Goal: Information Seeking & Learning: Learn about a topic

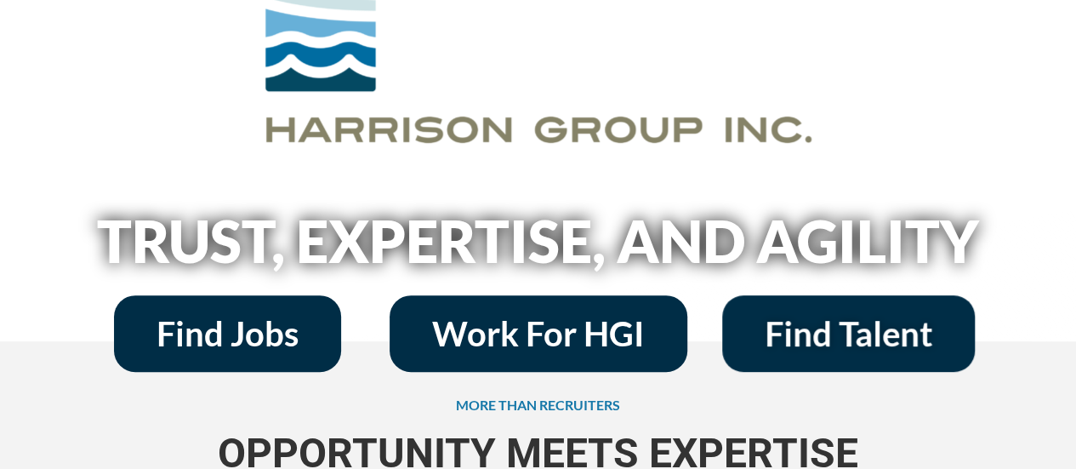
scroll to position [202, 0]
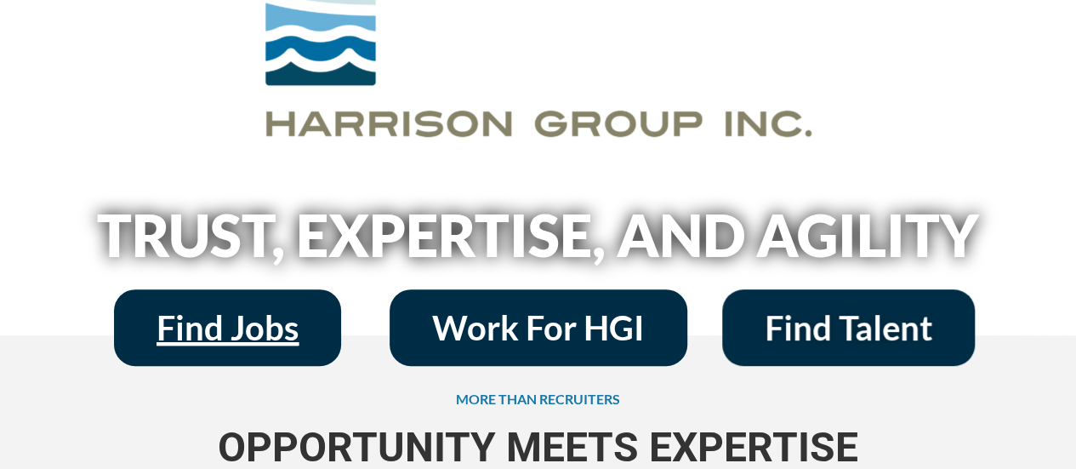
click at [214, 334] on span "Find Jobs" at bounding box center [227, 327] width 142 height 34
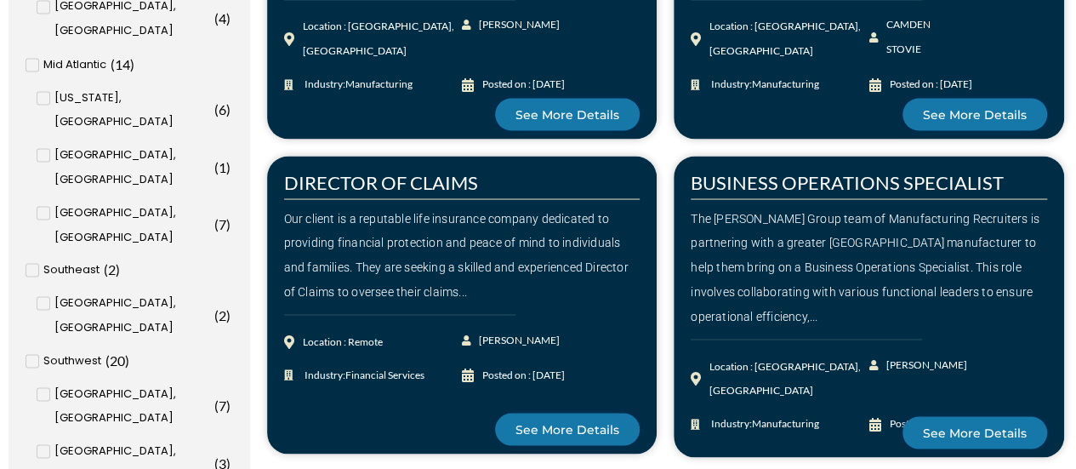
scroll to position [1525, 0]
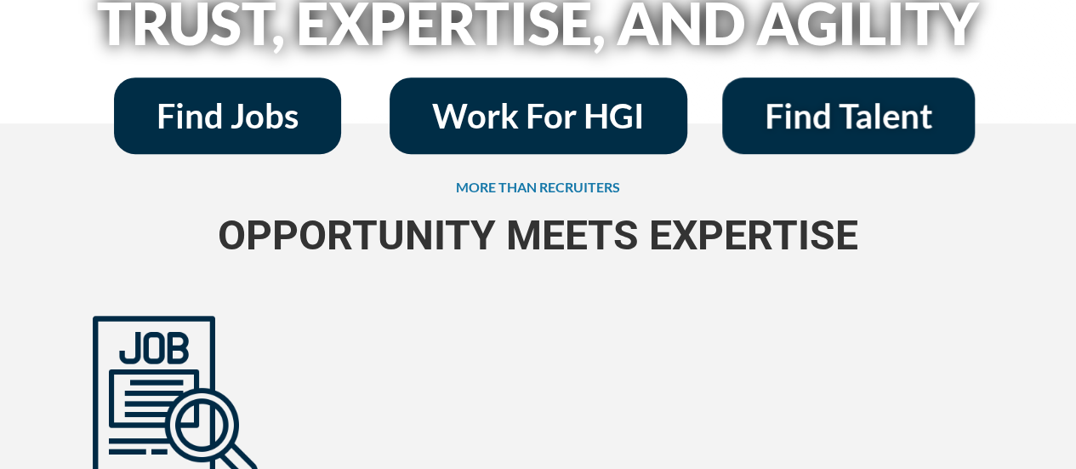
scroll to position [414, 0]
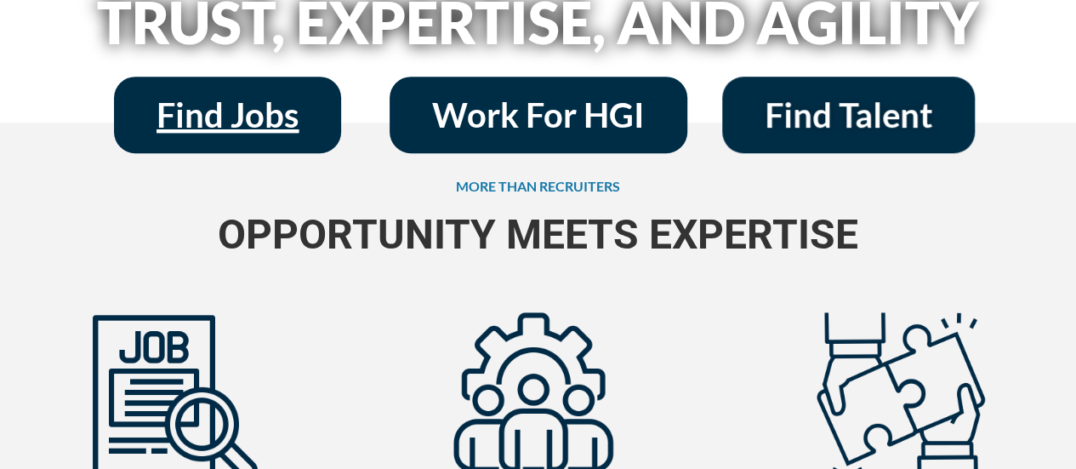
click at [235, 122] on span "Find Jobs" at bounding box center [227, 115] width 142 height 34
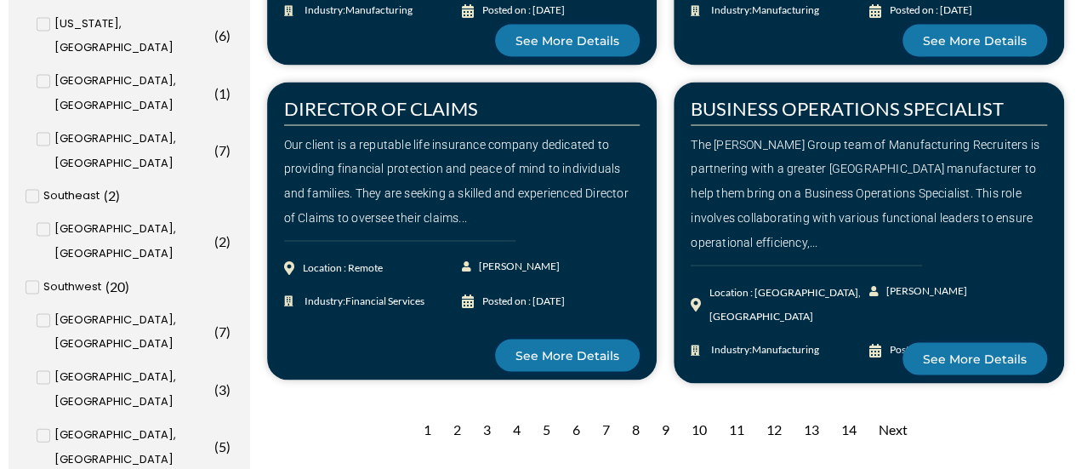
scroll to position [1630, 0]
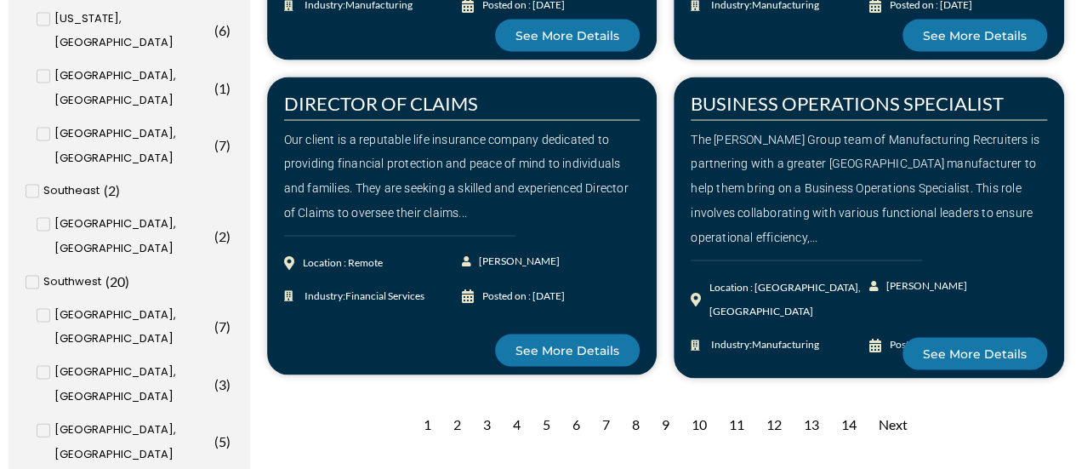
click at [452, 404] on div "2" at bounding box center [457, 425] width 25 height 42
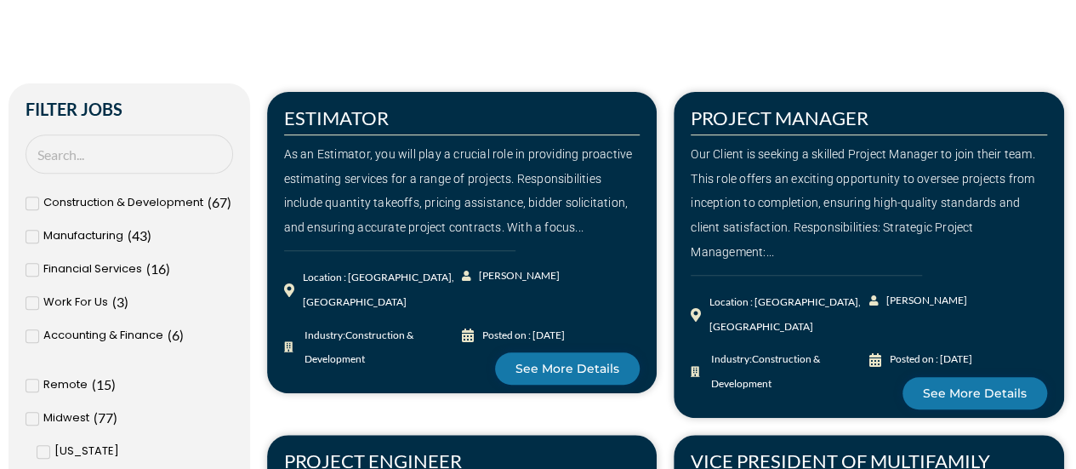
scroll to position [275, 0]
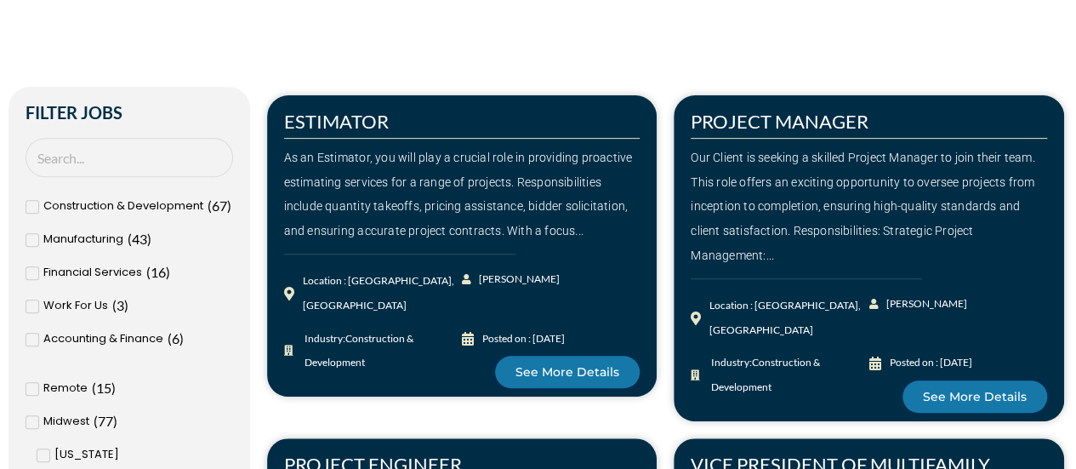
click at [39, 271] on div "Financial Services ( 16 )" at bounding box center [130, 272] width 208 height 25
click at [0, 0] on input "Financial Services ( 16 )" at bounding box center [0, 0] width 0 height 0
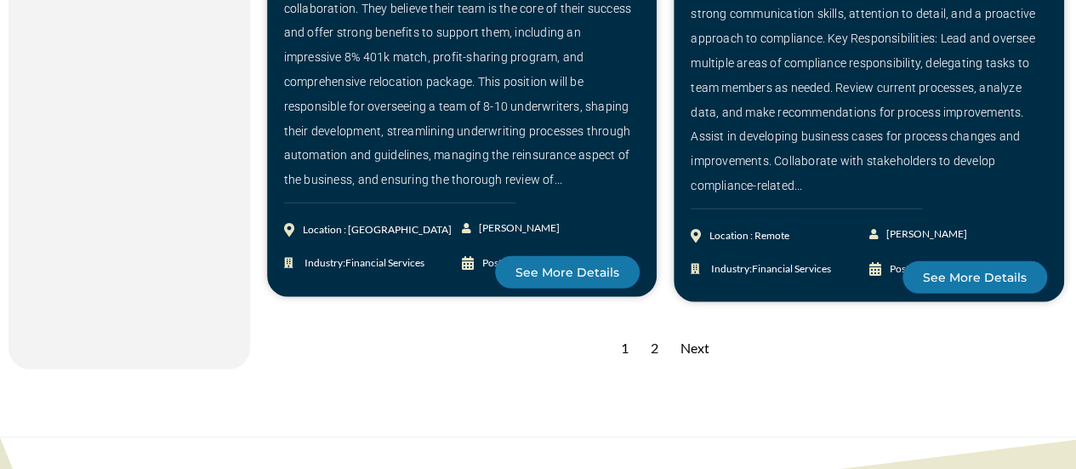
scroll to position [2421, 0]
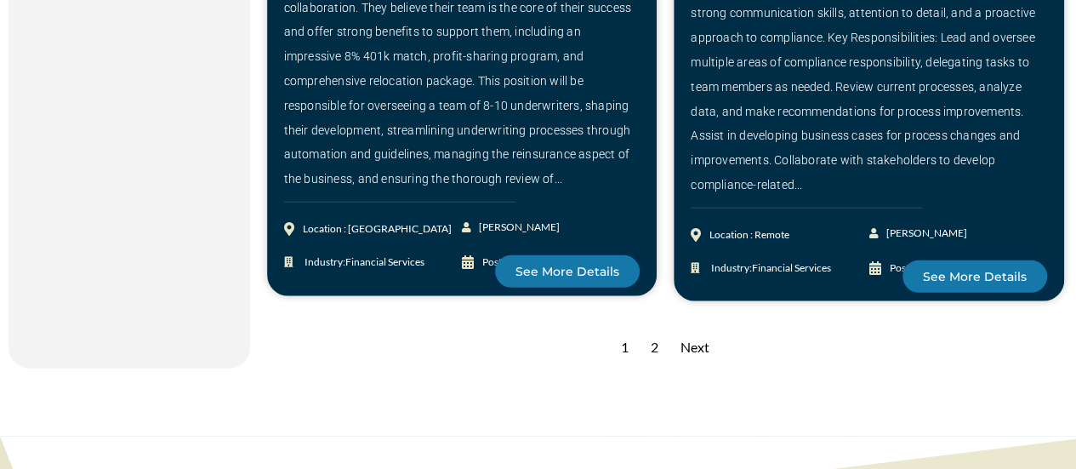
click at [653, 360] on div "2" at bounding box center [654, 348] width 25 height 42
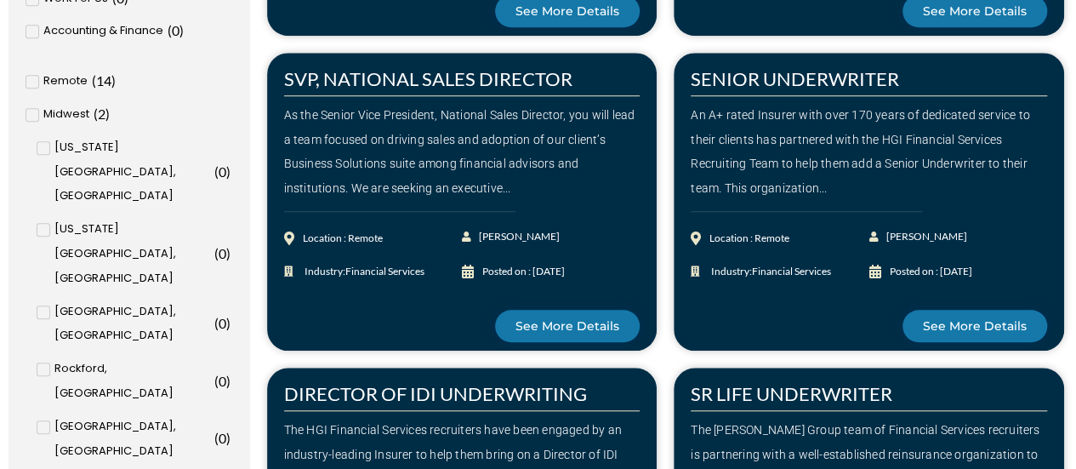
scroll to position [635, 0]
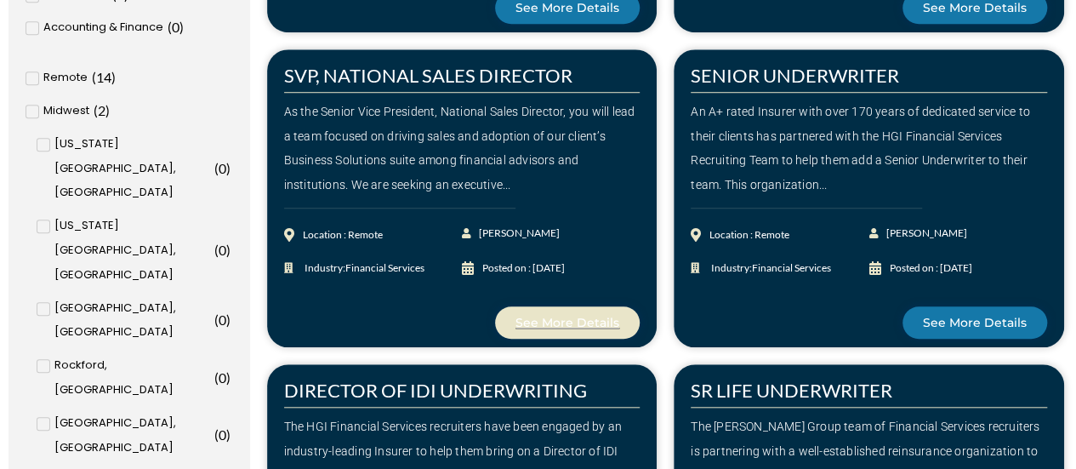
click at [589, 321] on span "See More Details" at bounding box center [567, 322] width 104 height 12
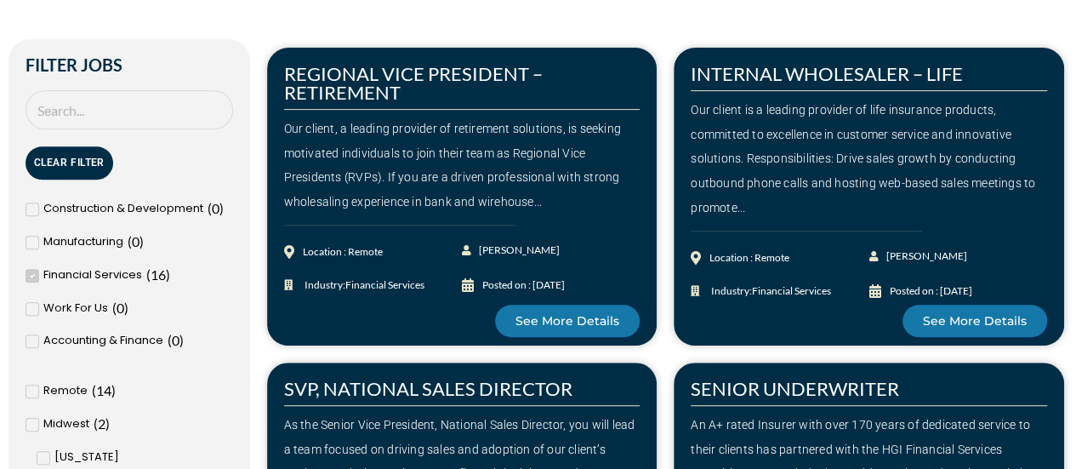
scroll to position [321, 0]
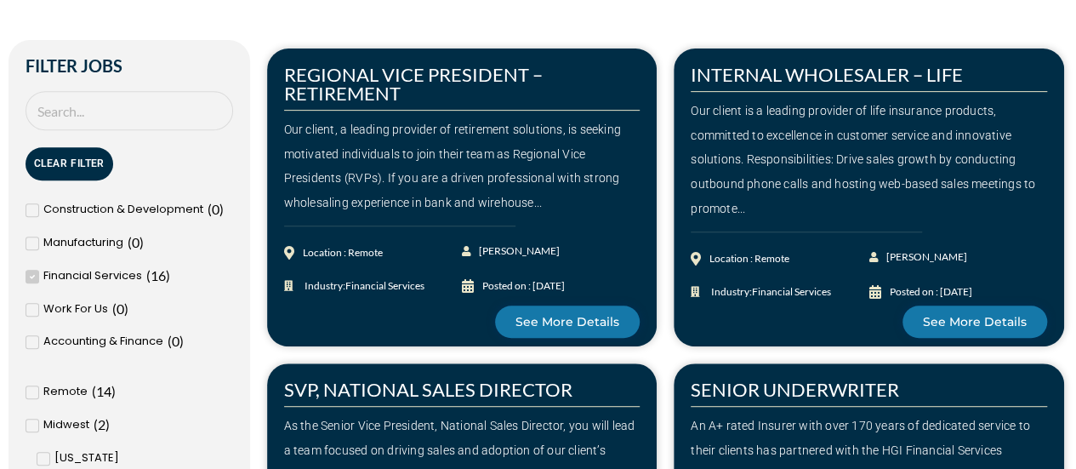
click at [31, 274] on icon at bounding box center [33, 276] width 6 height 10
click at [0, 0] on input "Financial Services ( 16 )" at bounding box center [0, 0] width 0 height 0
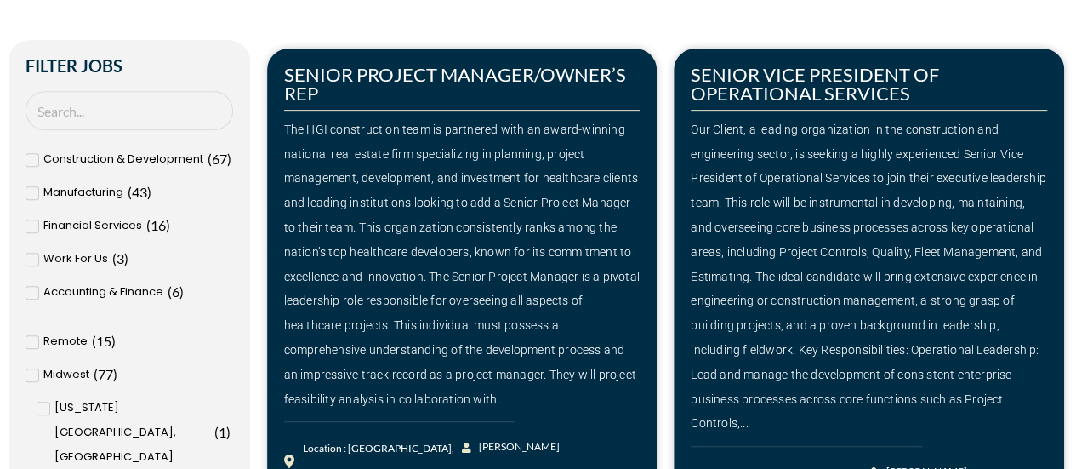
click at [34, 158] on icon at bounding box center [33, 160] width 6 height 10
click at [0, 0] on input "Construction & Development ( 67 )" at bounding box center [0, 0] width 0 height 0
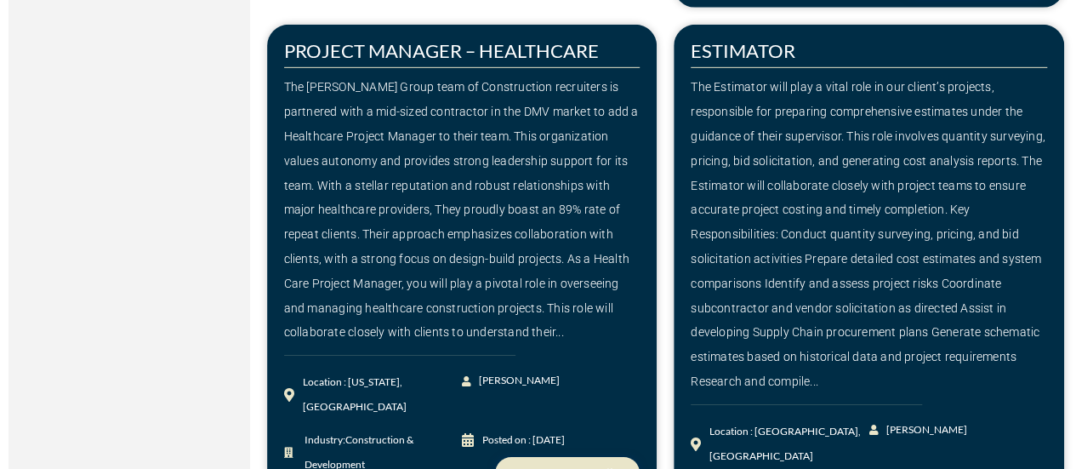
scroll to position [2594, 0]
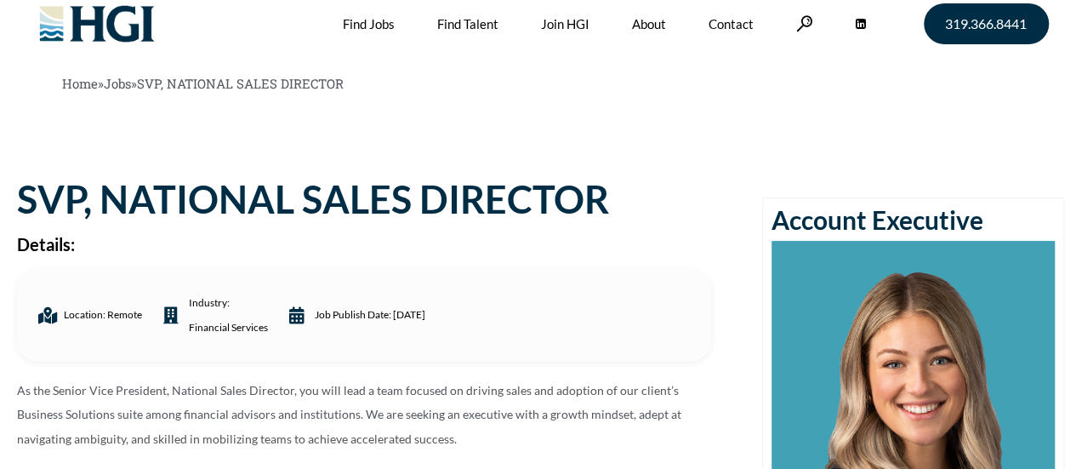
scroll to position [5, 0]
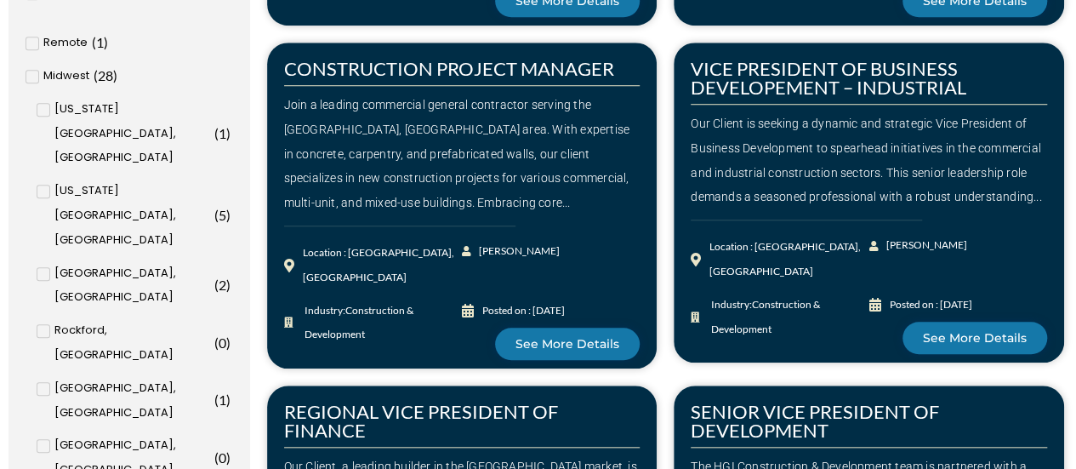
scroll to position [671, 0]
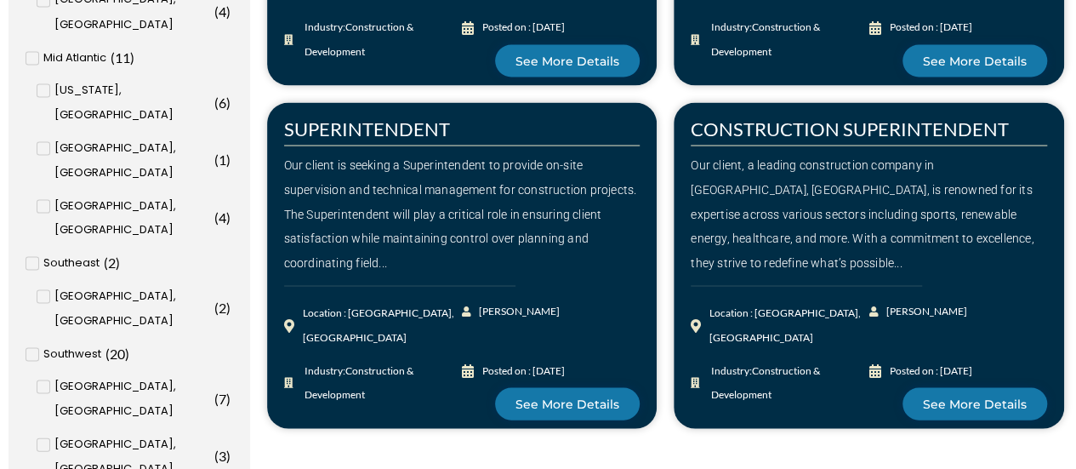
scroll to position [1612, 0]
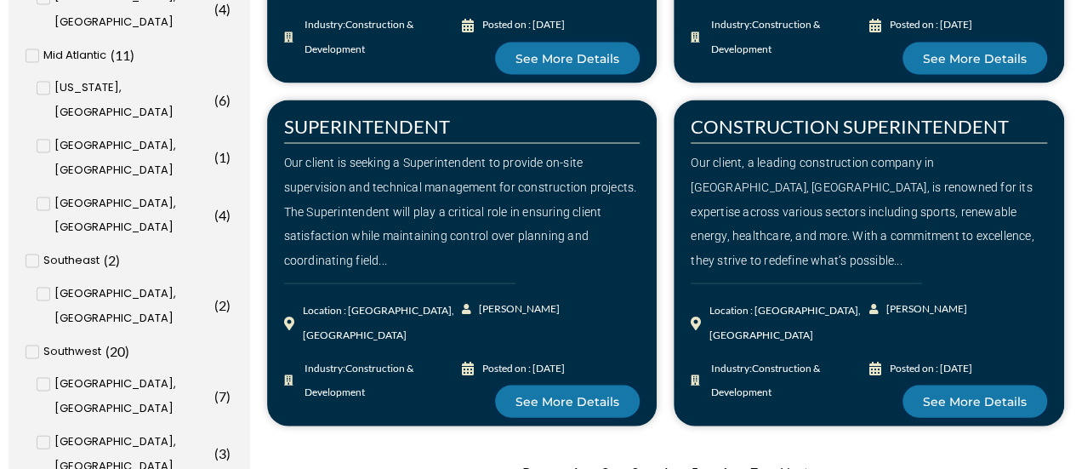
click at [635, 451] on div "3" at bounding box center [635, 472] width 25 height 42
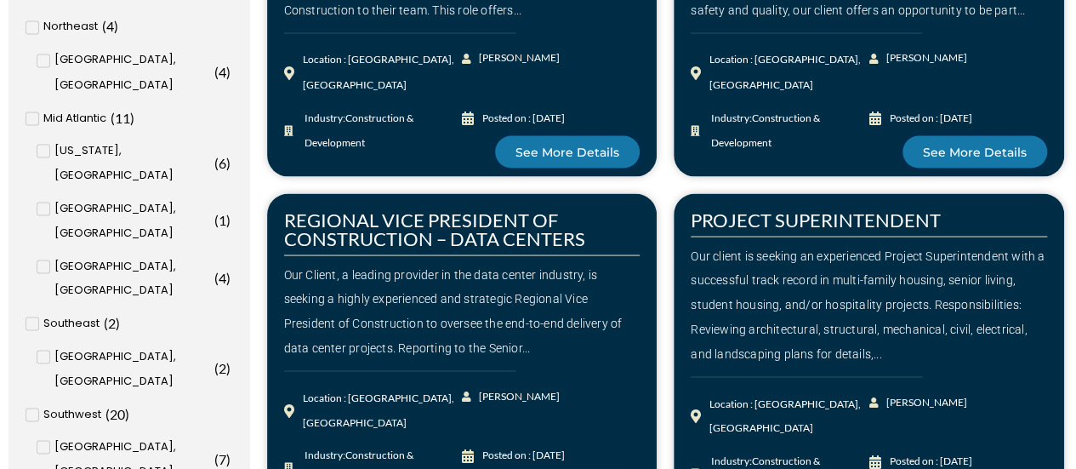
scroll to position [1550, 0]
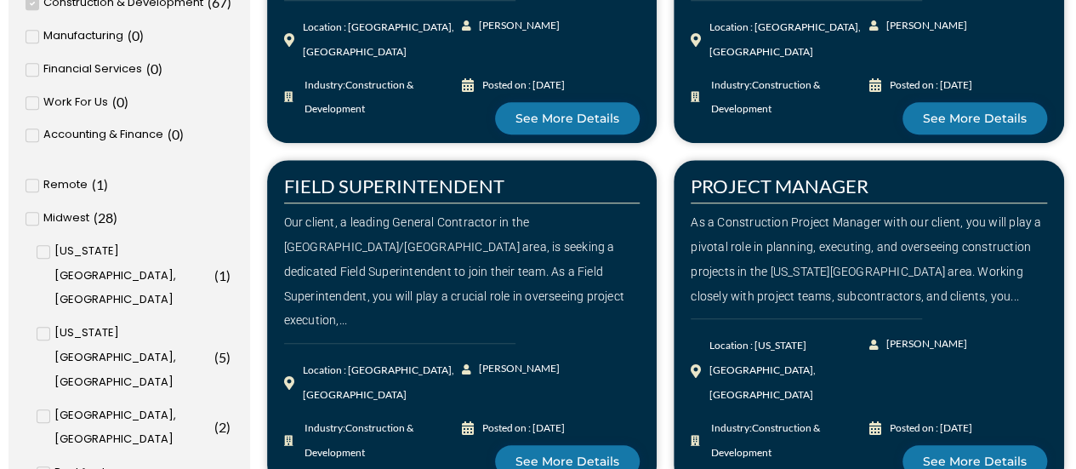
scroll to position [529, 0]
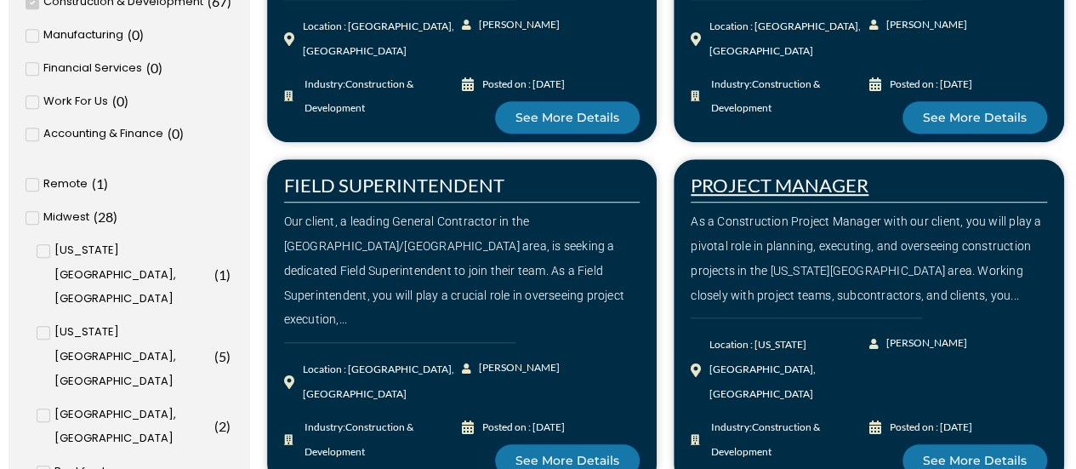
click at [805, 178] on link "PROJECT MANAGER" at bounding box center [780, 184] width 178 height 23
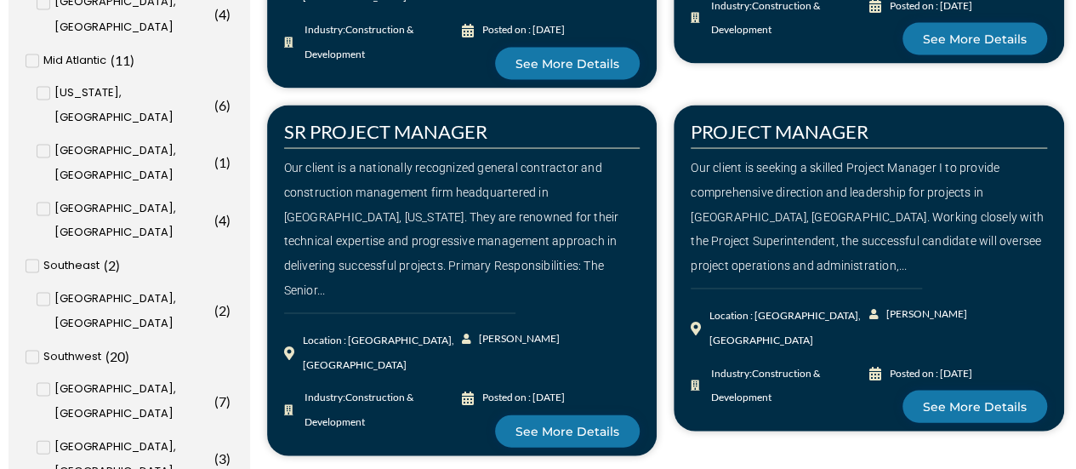
scroll to position [1608, 0]
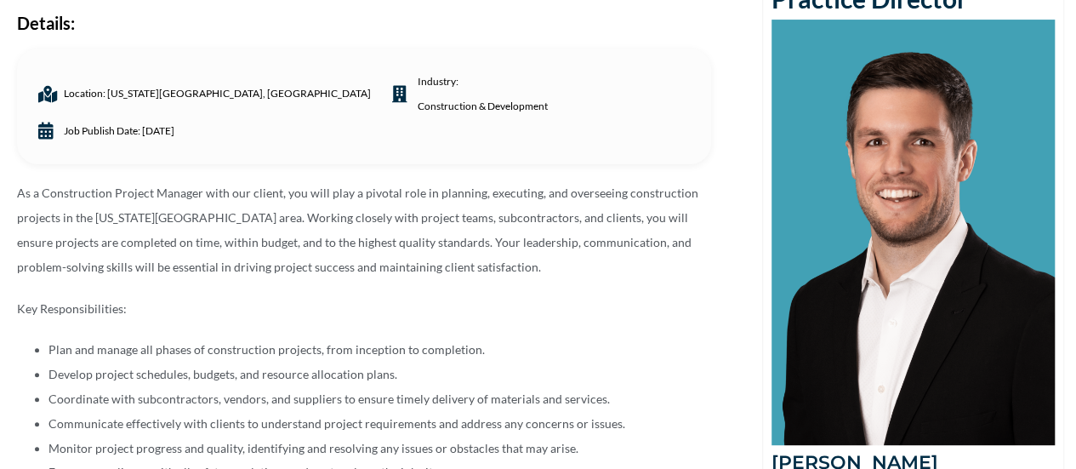
scroll to position [205, 0]
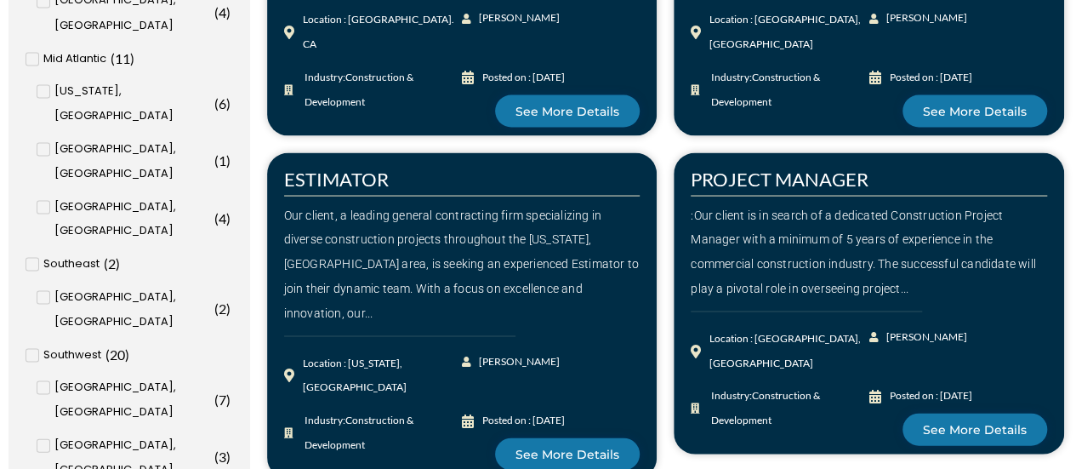
scroll to position [1632, 0]
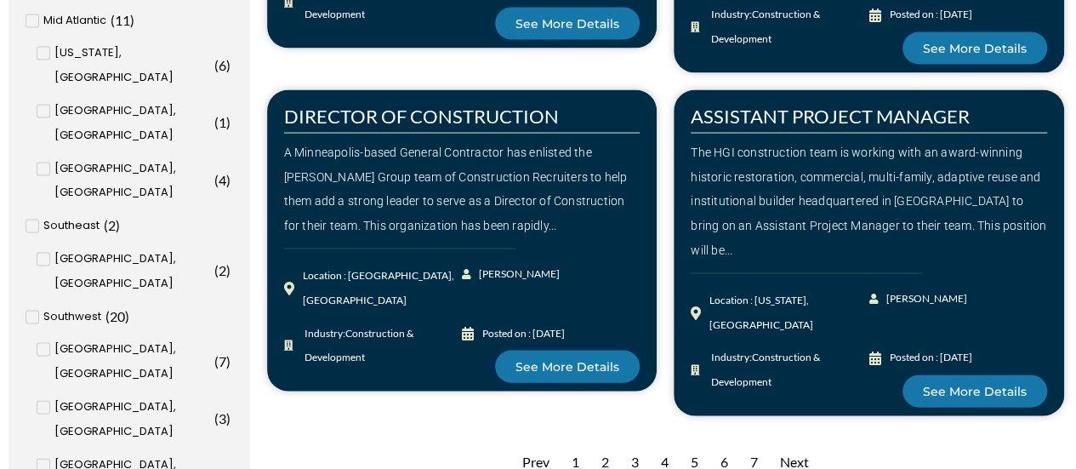
scroll to position [1656, 0]
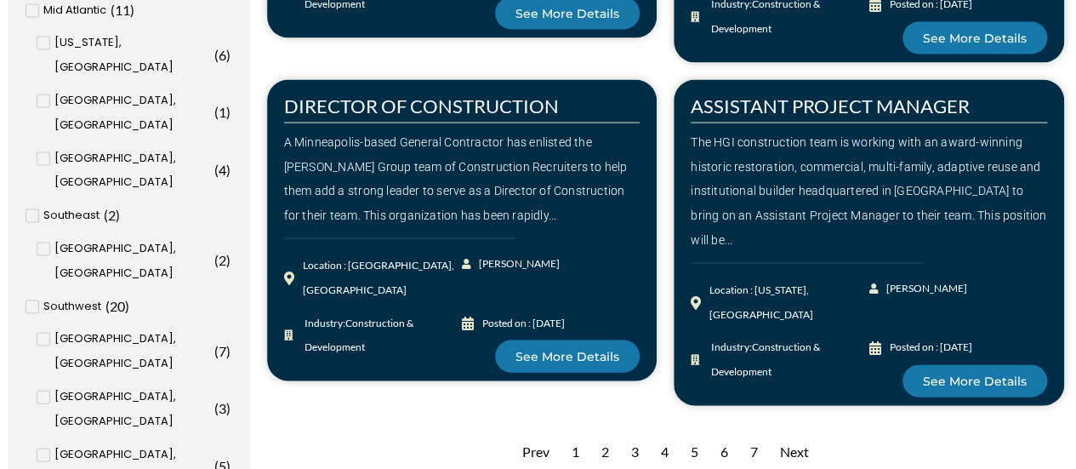
click at [756, 431] on div "7" at bounding box center [754, 452] width 25 height 42
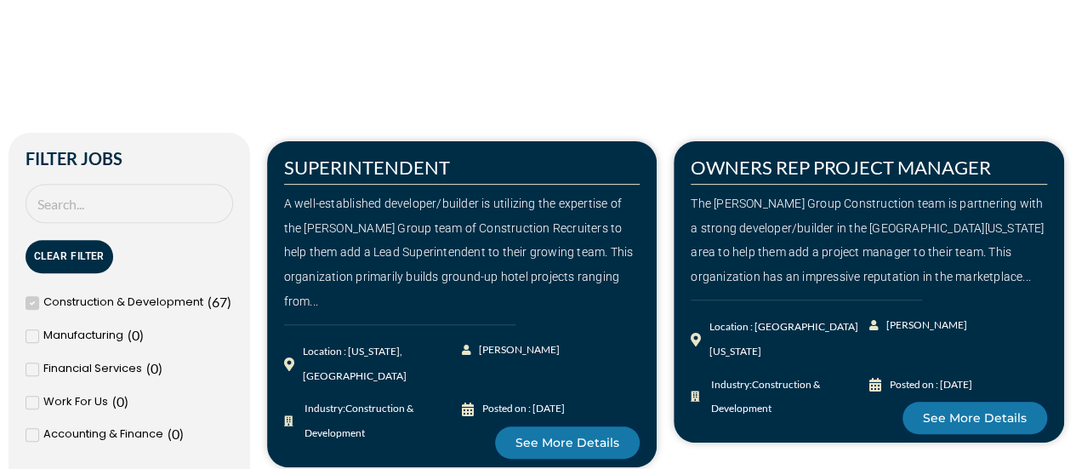
scroll to position [230, 0]
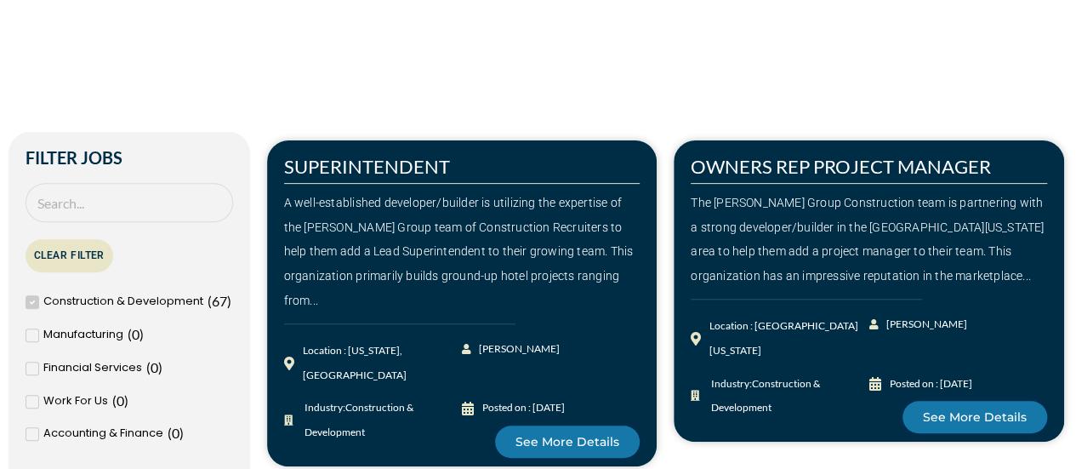
click at [80, 252] on button "Clear Filter" at bounding box center [70, 255] width 88 height 33
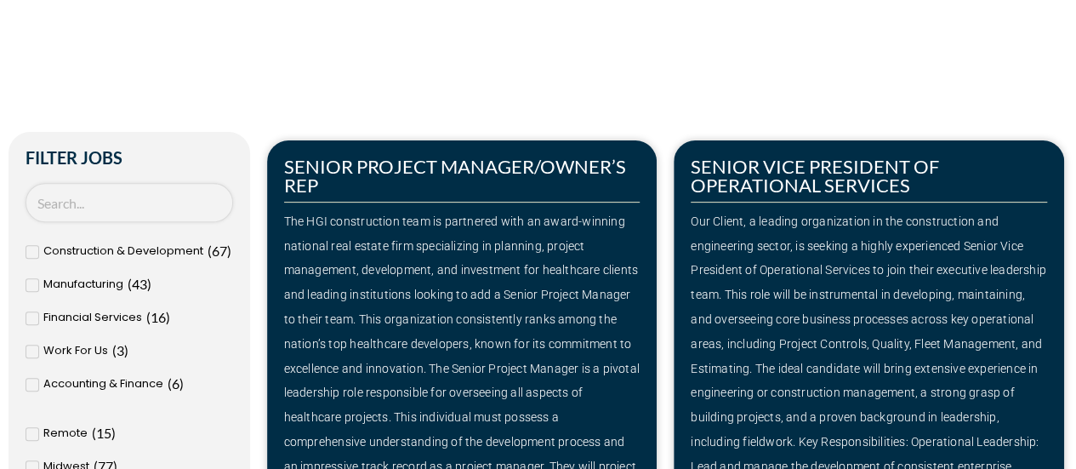
click at [103, 194] on input "Search Job" at bounding box center [130, 203] width 208 height 40
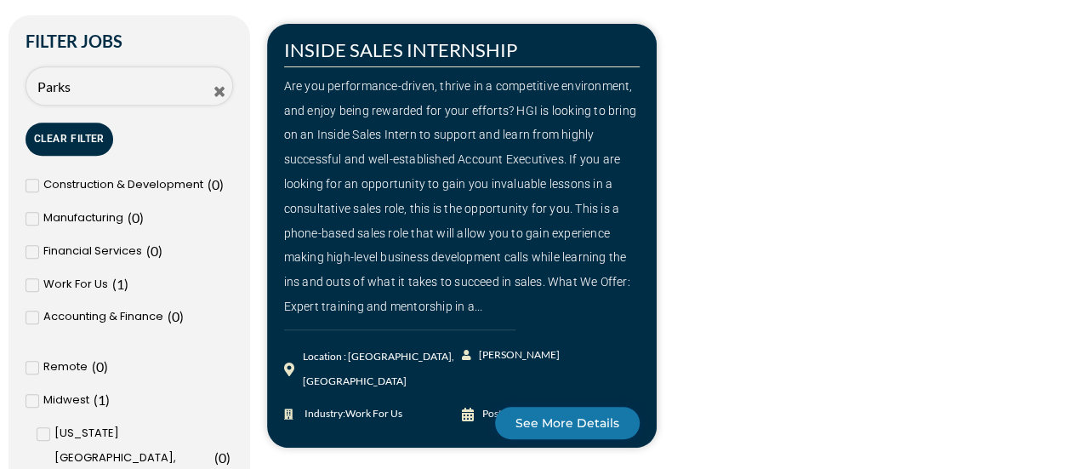
scroll to position [343, 0]
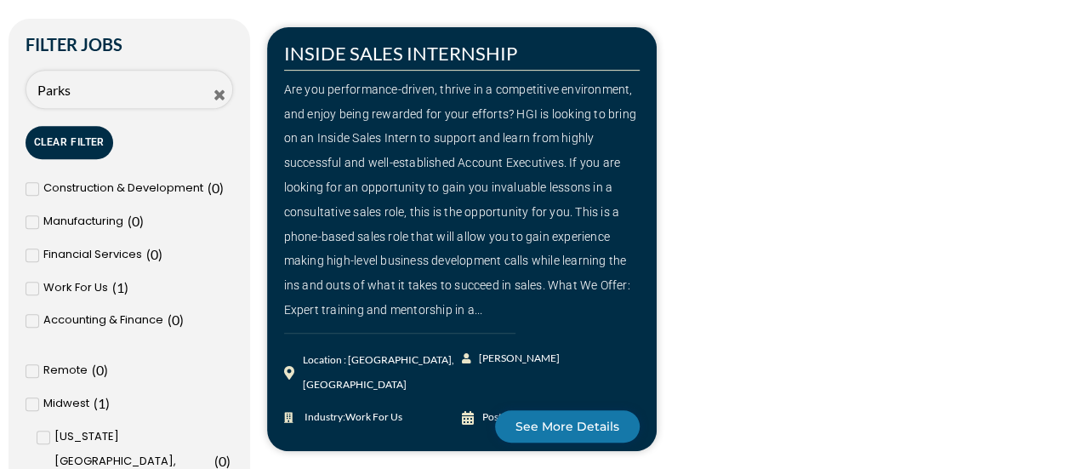
type input "Parks"
click at [217, 94] on icon at bounding box center [219, 95] width 10 height 10
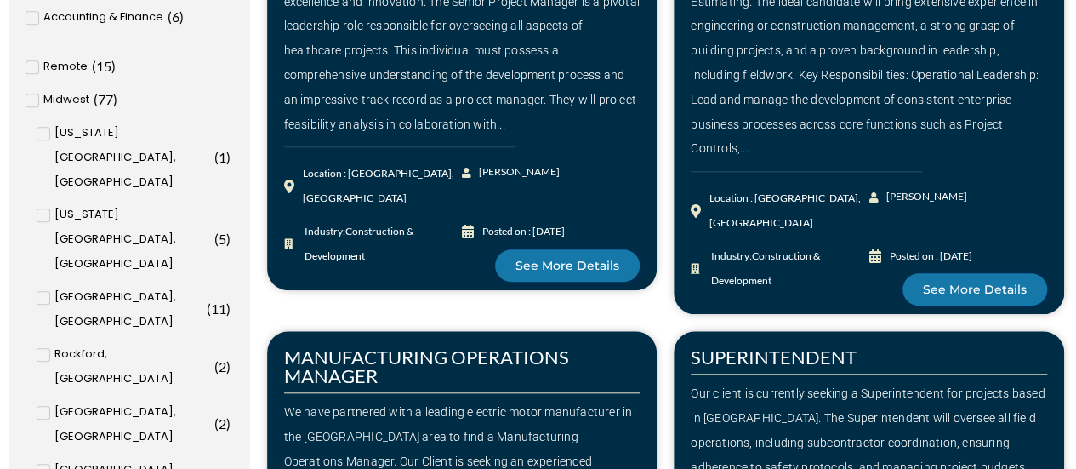
scroll to position [597, 0]
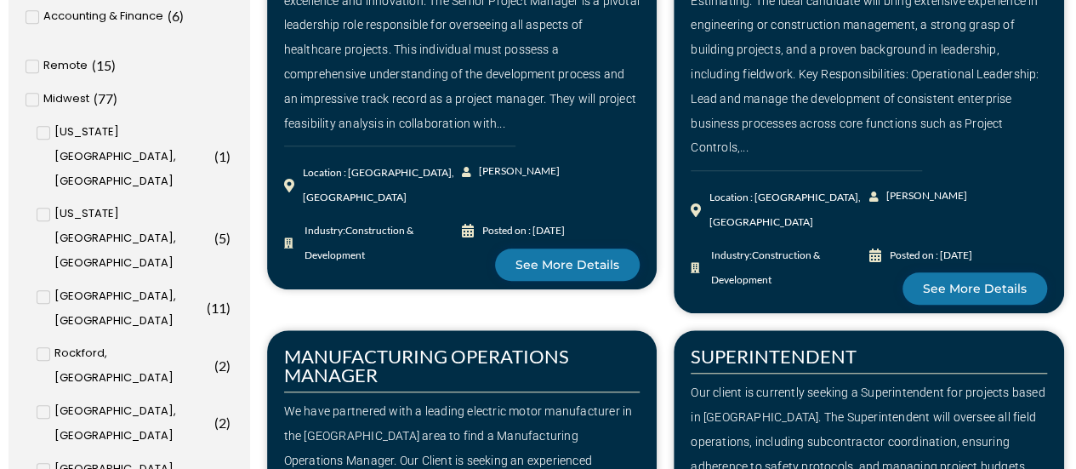
click at [0, 0] on input "Cedar Rapids, IA ( 8 )" at bounding box center [0, 0] width 0 height 0
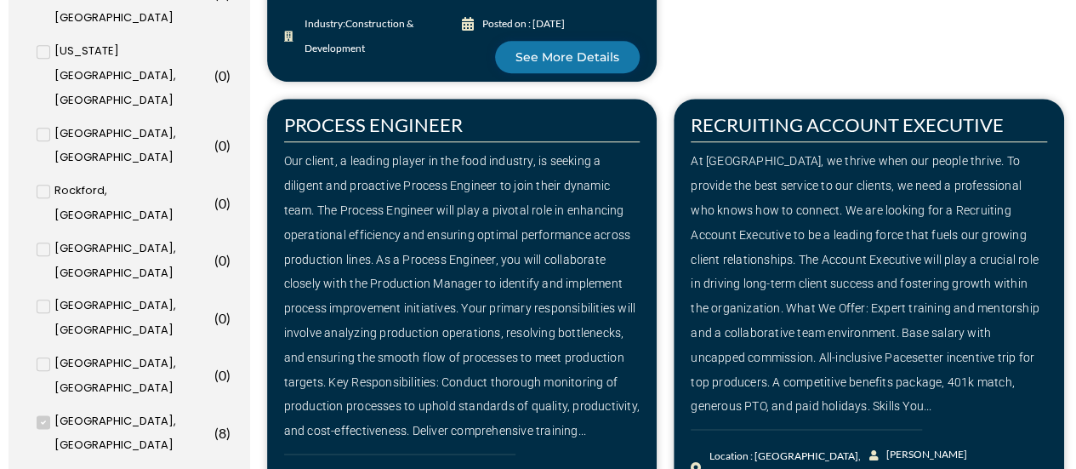
scroll to position [810, 0]
click at [902, 113] on link "RECRUITING ACCOUNT EXECUTIVE" at bounding box center [847, 124] width 313 height 23
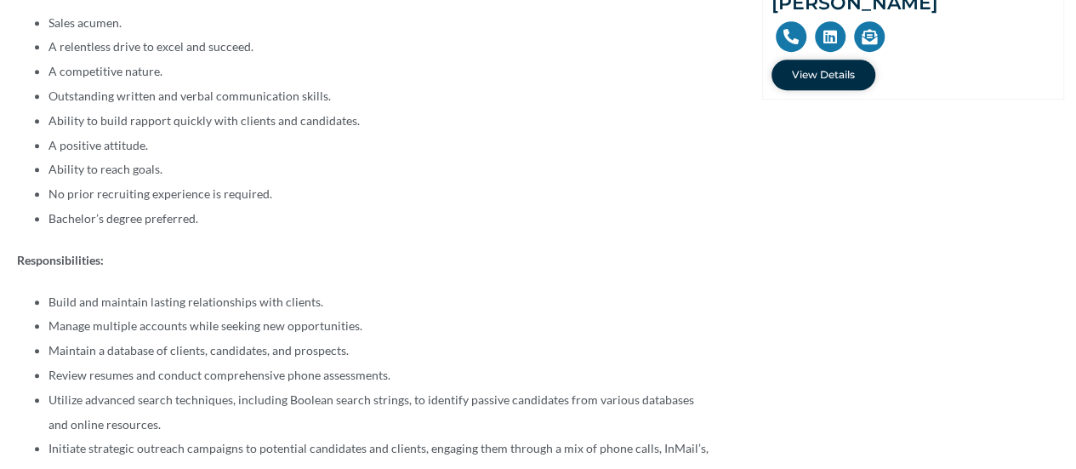
scroll to position [692, 0]
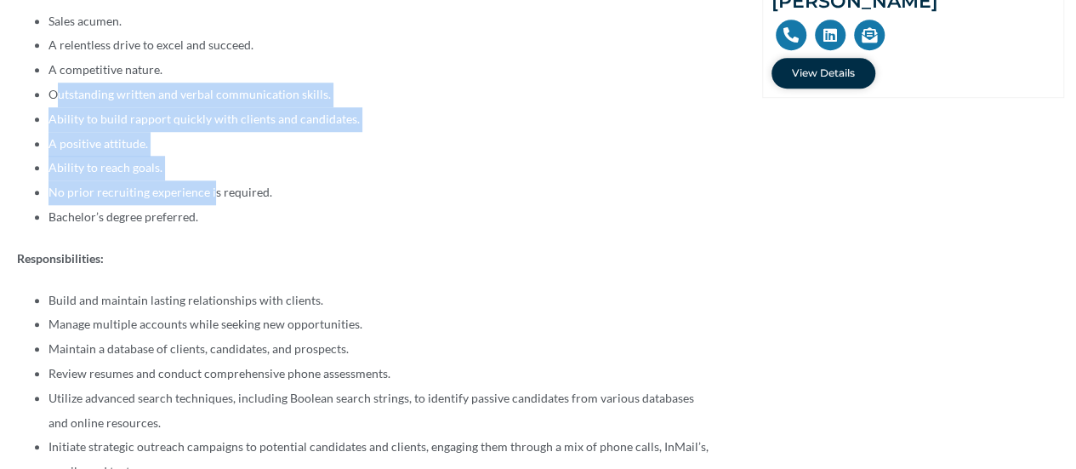
drag, startPoint x: 60, startPoint y: 65, endPoint x: 213, endPoint y: 173, distance: 186.9
click at [213, 173] on ul "Sales acumen. A relentless drive to excel and succeed. A competitive nature. Ou…" at bounding box center [364, 119] width 694 height 220
click at [213, 180] on li "No prior recruiting experience is required." at bounding box center [379, 192] width 663 height 25
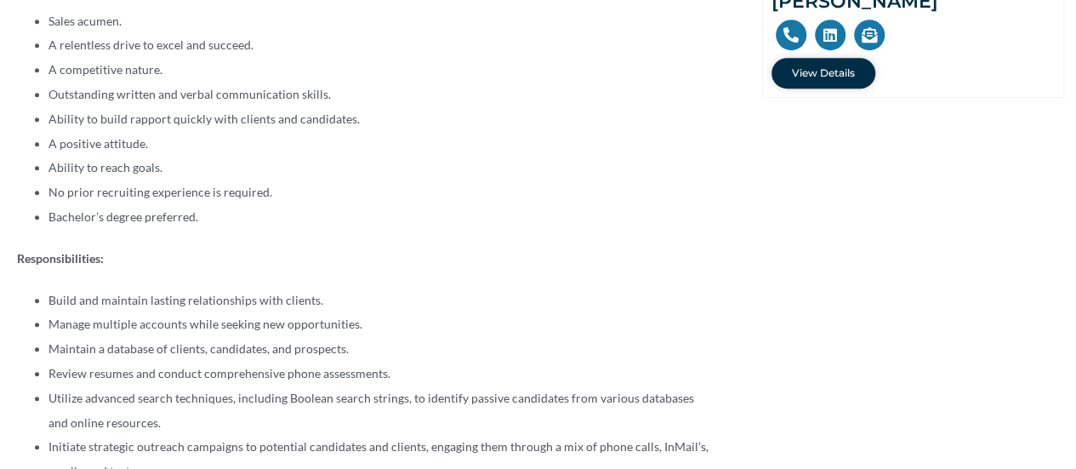
scroll to position [808, 0]
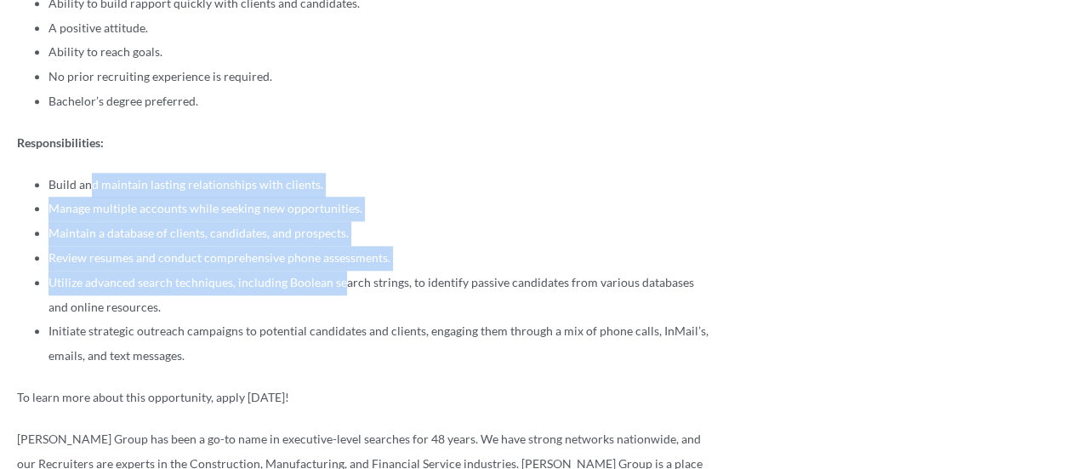
drag, startPoint x: 94, startPoint y: 161, endPoint x: 340, endPoint y: 247, distance: 261.4
click at [340, 247] on ul "Build and maintain lasting relationships with clients. Manage multiple accounts…" at bounding box center [364, 271] width 694 height 196
click at [340, 270] on li "Utilize advanced search techniques, including Boolean search strings, to identi…" at bounding box center [379, 294] width 663 height 49
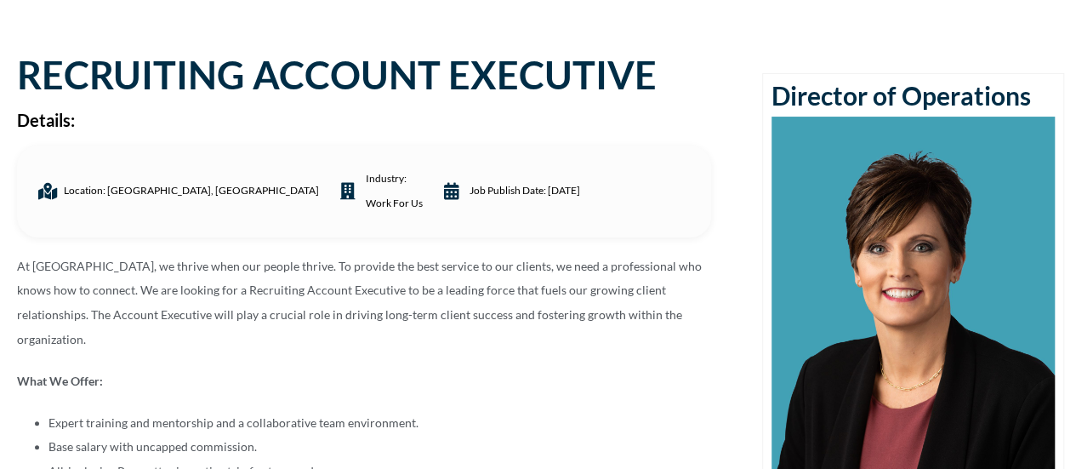
scroll to position [0, 0]
